Goal: Information Seeking & Learning: Check status

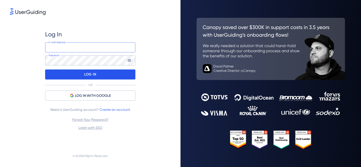
type input "[PERSON_NAME][EMAIL_ADDRESS][DOMAIN_NAME]"
click at [106, 73] on div "LOG IN" at bounding box center [90, 74] width 90 height 10
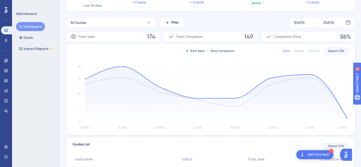
scroll to position [139, 0]
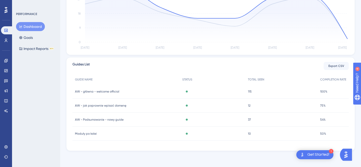
click at [90, 135] on span "Moduły po kolei" at bounding box center [86, 134] width 22 height 4
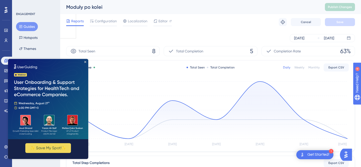
click at [86, 60] on img at bounding box center [48, 99] width 80 height 80
click at [85, 62] on icon "Close Preview" at bounding box center [85, 62] width 2 height 2
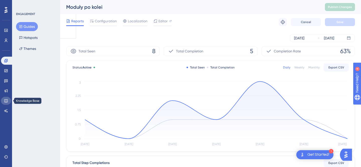
click at [6, 99] on icon at bounding box center [5, 100] width 3 height 3
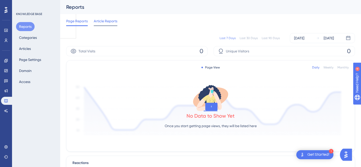
click at [103, 24] on div "Article Reports" at bounding box center [106, 22] width 24 height 8
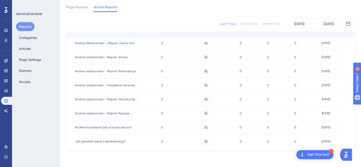
scroll to position [320, 0]
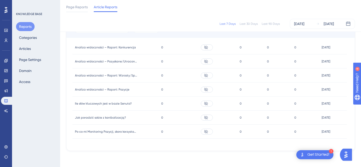
click at [207, 90] on icon at bounding box center [206, 89] width 4 height 4
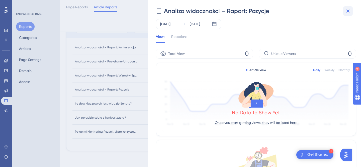
click at [345, 11] on icon at bounding box center [348, 11] width 6 height 6
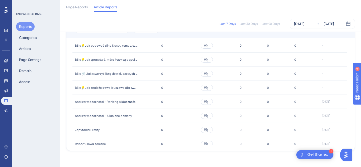
scroll to position [39, 0]
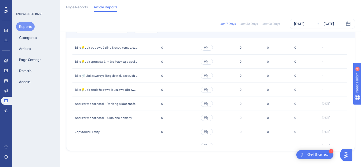
click at [263, 27] on div "Last 7 Days Last 30 Days Last 90 Days [DATE] [DATE]" at bounding box center [210, 24] width 289 height 10
click at [265, 25] on div "Last 90 Days" at bounding box center [271, 24] width 18 height 4
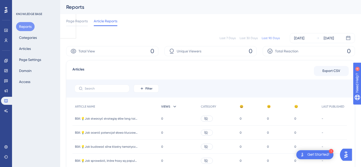
scroll to position [10, 0]
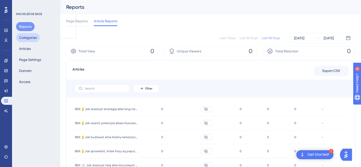
click at [26, 39] on button "Categories" at bounding box center [28, 37] width 24 height 9
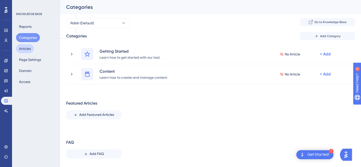
click at [28, 49] on button "Articles" at bounding box center [25, 48] width 18 height 9
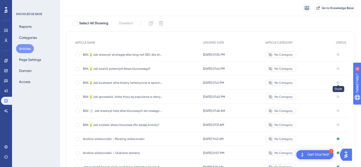
scroll to position [31, 0]
